Goal: Task Accomplishment & Management: Complete application form

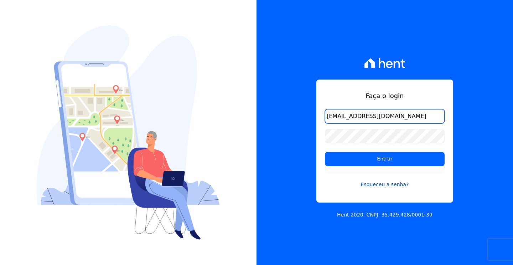
type input "rafaelsantanna@hotmail.com"
click at [383, 179] on link "Esqueceu a senha?" at bounding box center [385, 180] width 120 height 16
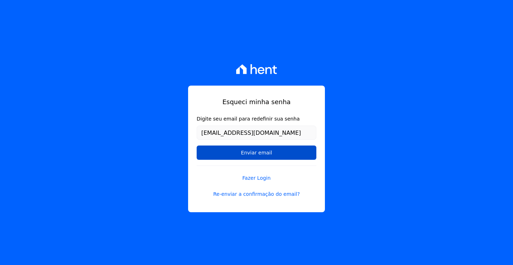
type input "[EMAIL_ADDRESS][DOMAIN_NAME]"
click at [197, 145] on input "Enviar email" at bounding box center [257, 152] width 120 height 14
click at [283, 153] on input "Enviar email" at bounding box center [257, 152] width 120 height 14
click at [266, 155] on input "Enviar email" at bounding box center [257, 152] width 120 height 14
click at [248, 153] on input "Enviar email" at bounding box center [257, 152] width 120 height 14
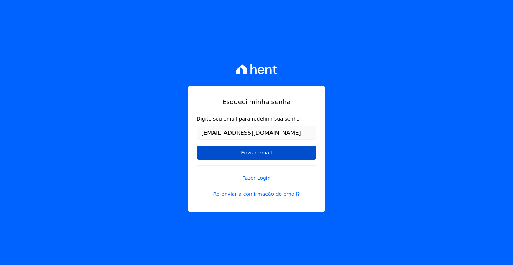
click at [248, 153] on input "Enviar email" at bounding box center [257, 152] width 120 height 14
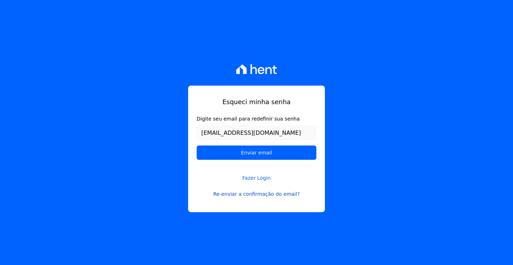
click at [278, 195] on link "Re-enviar a confirmação do email?" at bounding box center [257, 193] width 120 height 7
